Goal: Find specific page/section: Find specific page/section

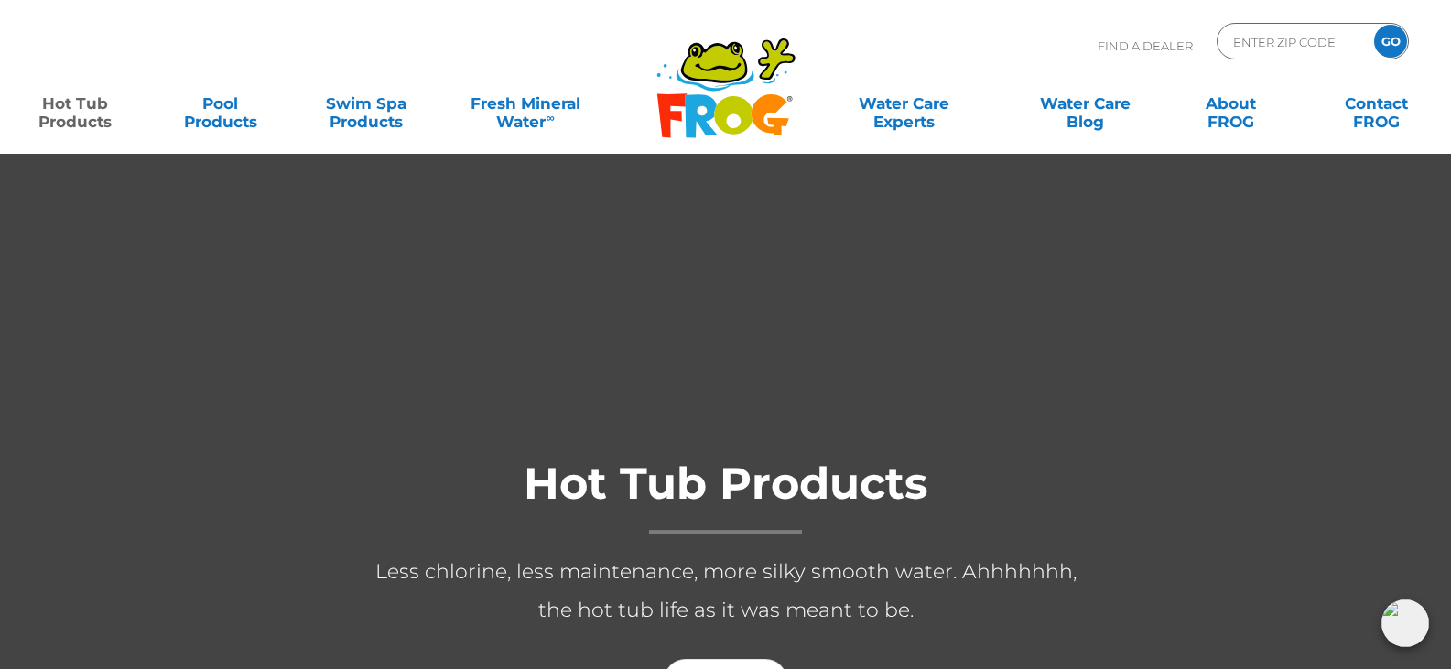
scroll to position [124, 0]
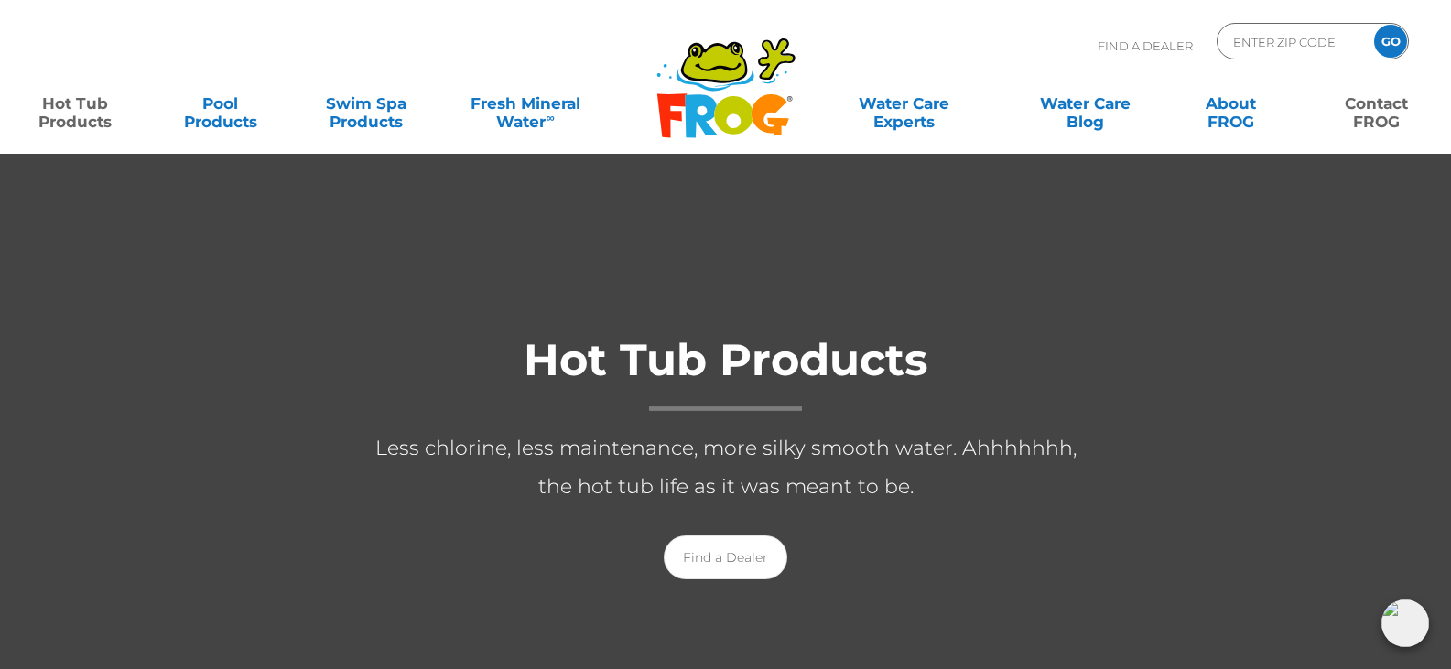
click at [1388, 107] on link "Contact FROG" at bounding box center [1376, 103] width 114 height 37
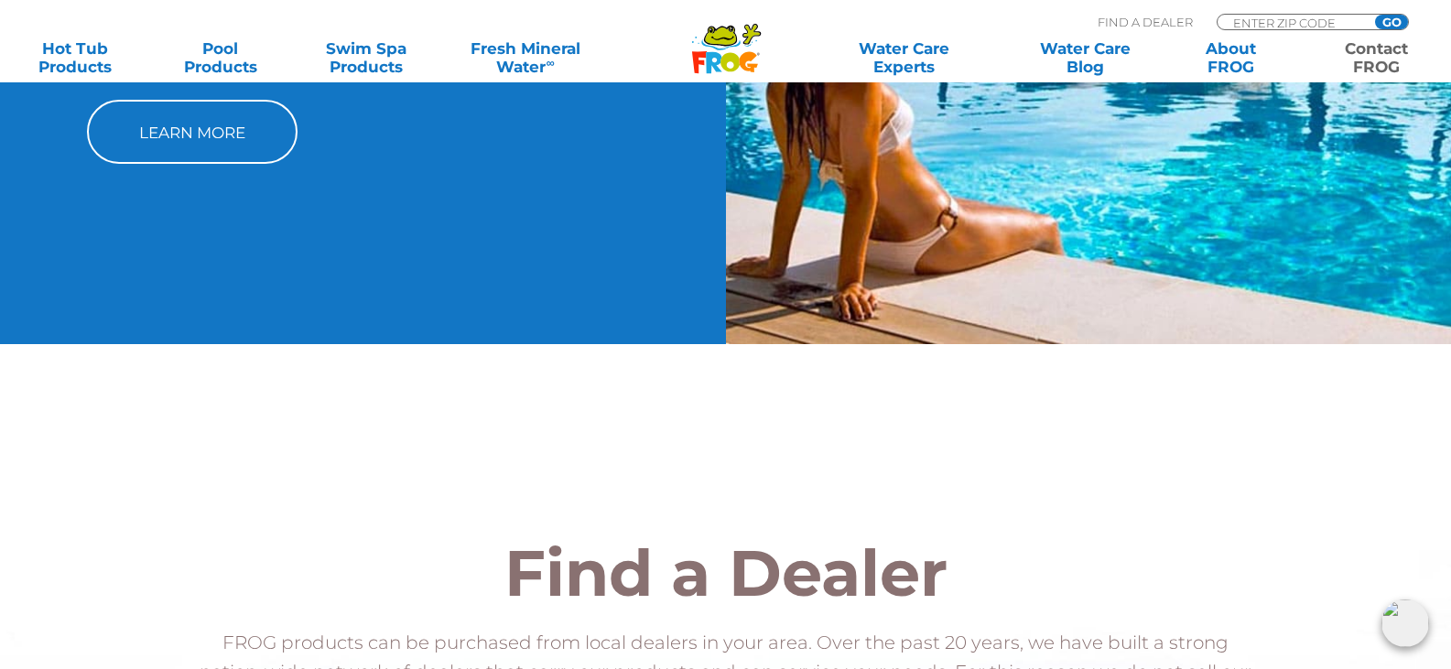
scroll to position [219, 0]
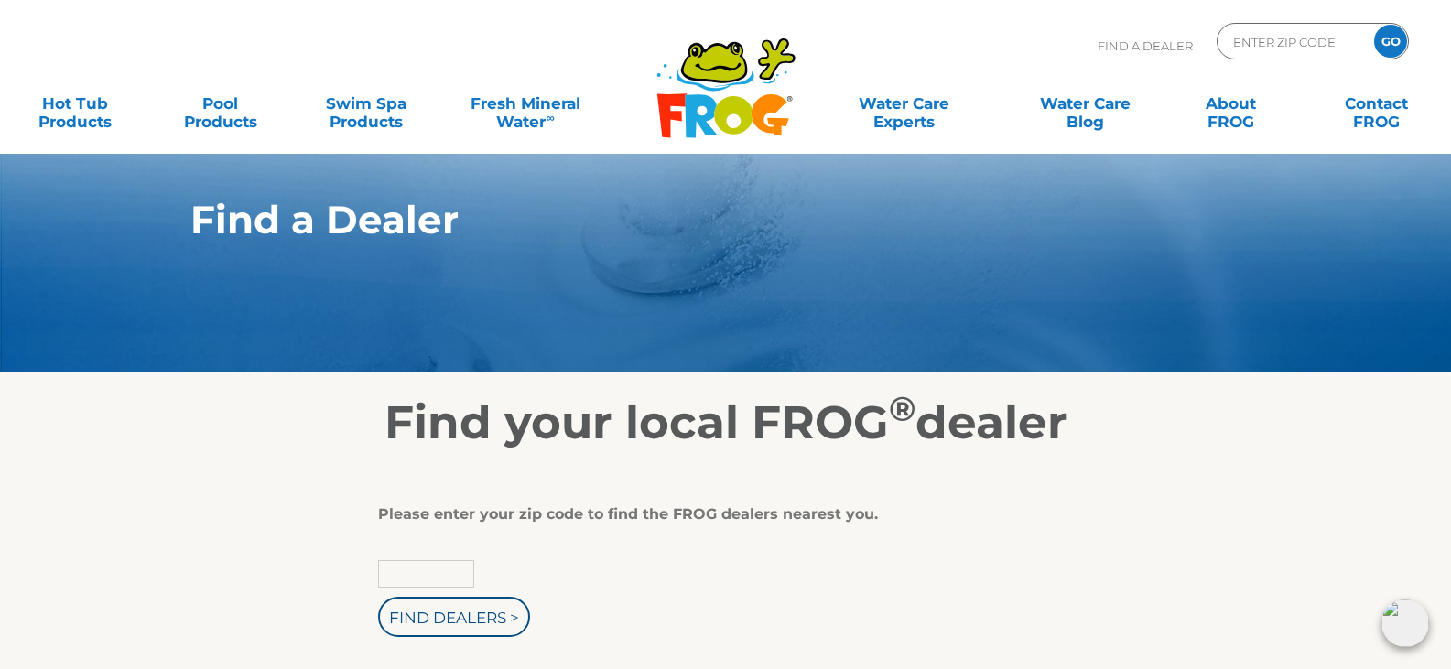
click at [408, 575] on input "text" at bounding box center [426, 573] width 96 height 27
type input "07728"
click at [378, 597] on input "Find Dealers >" at bounding box center [454, 617] width 152 height 40
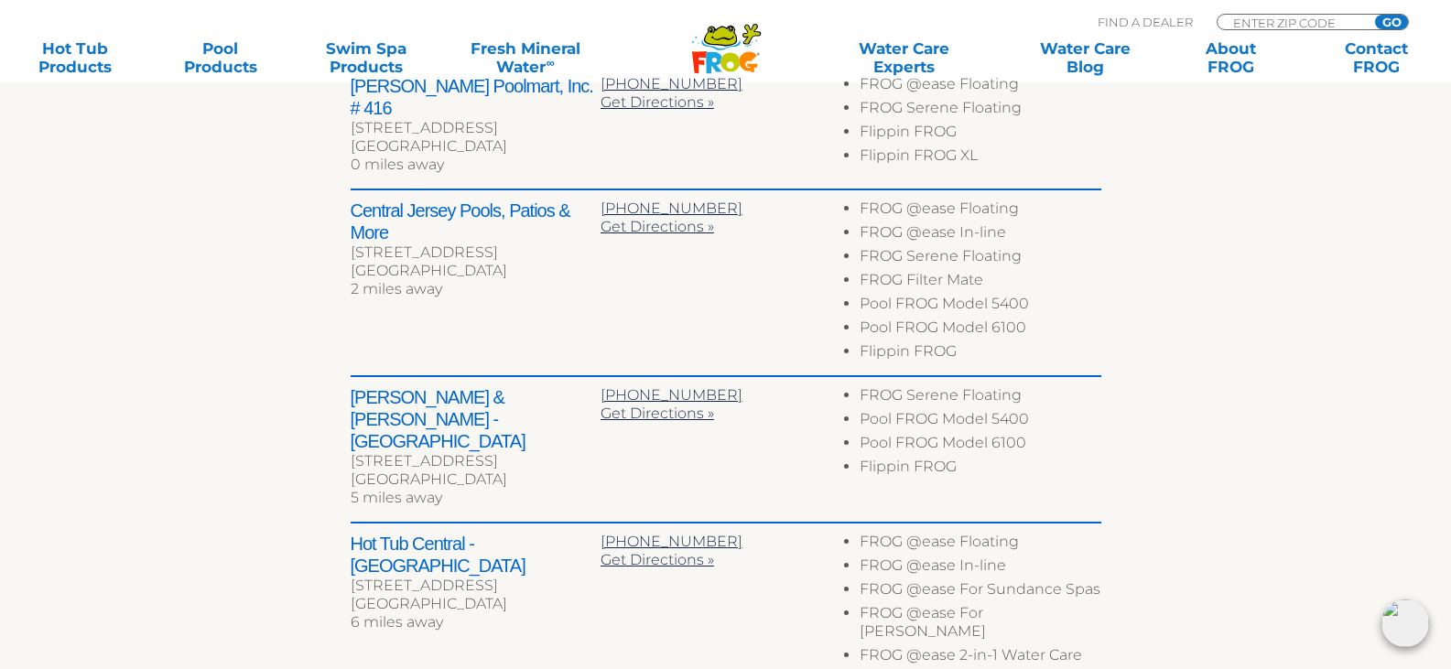
scroll to position [583, 0]
